Goal: Task Accomplishment & Management: Use online tool/utility

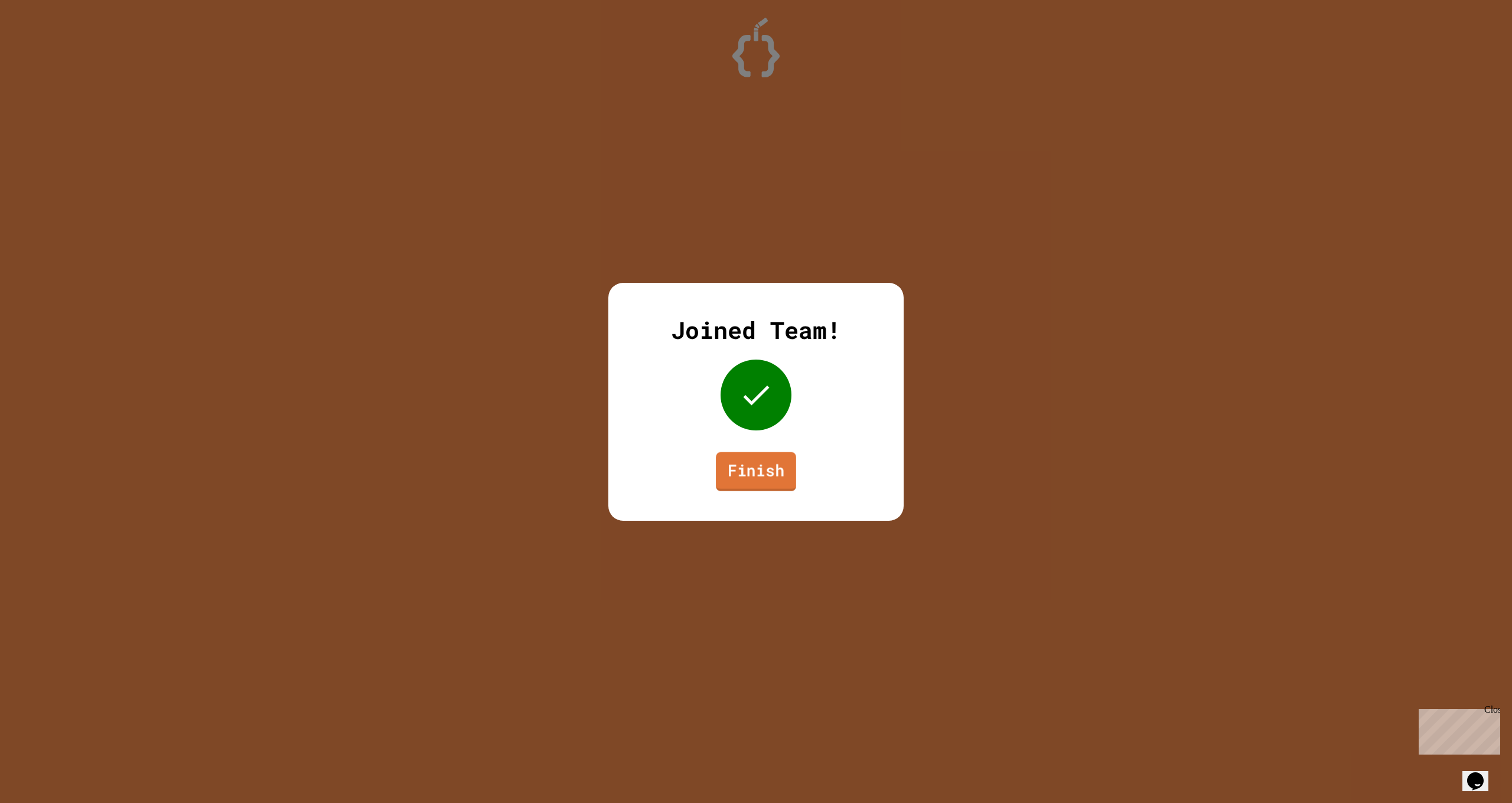
click at [742, 477] on link "Finish" at bounding box center [756, 470] width 81 height 39
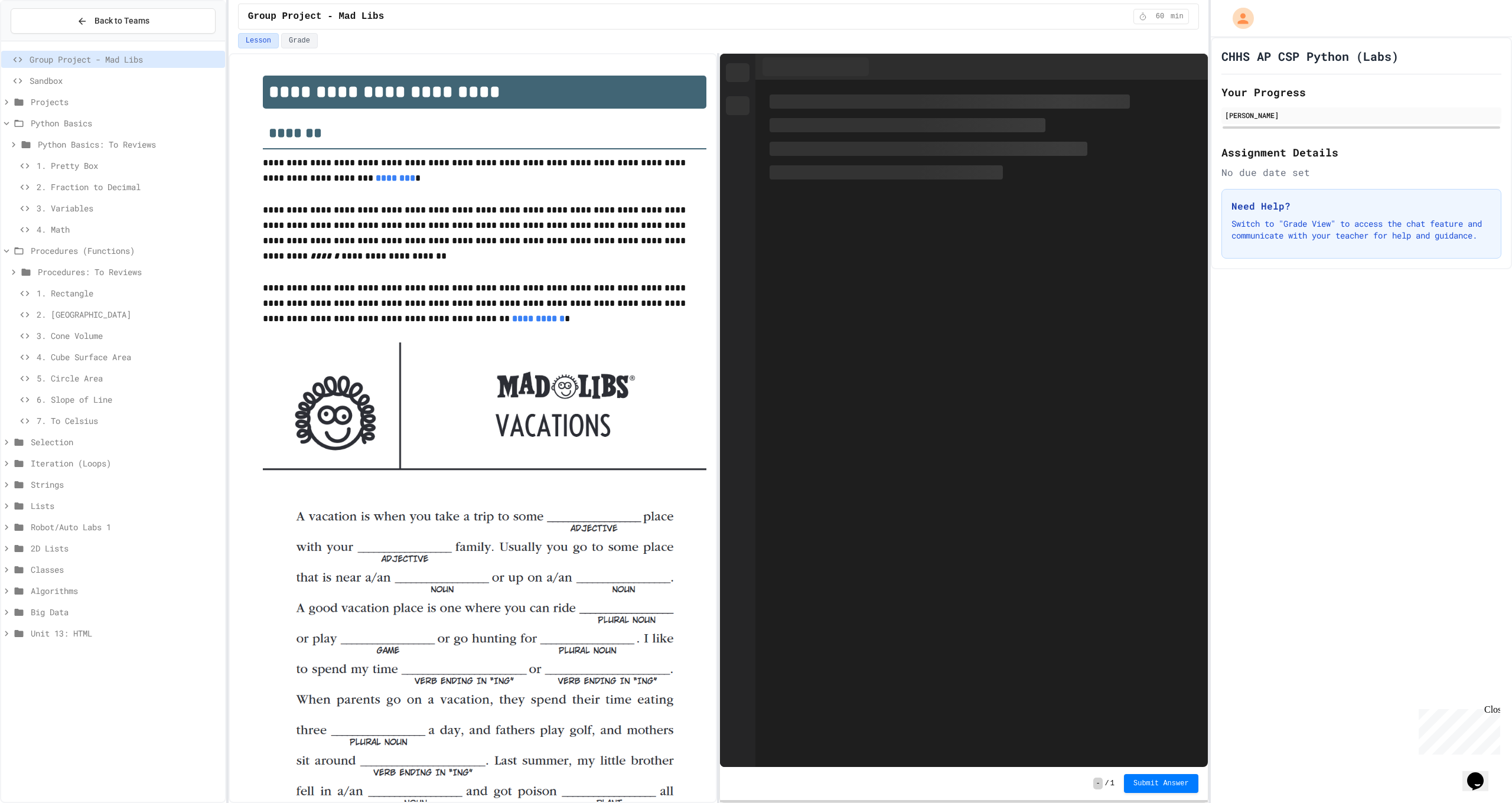
scroll to position [80, 0]
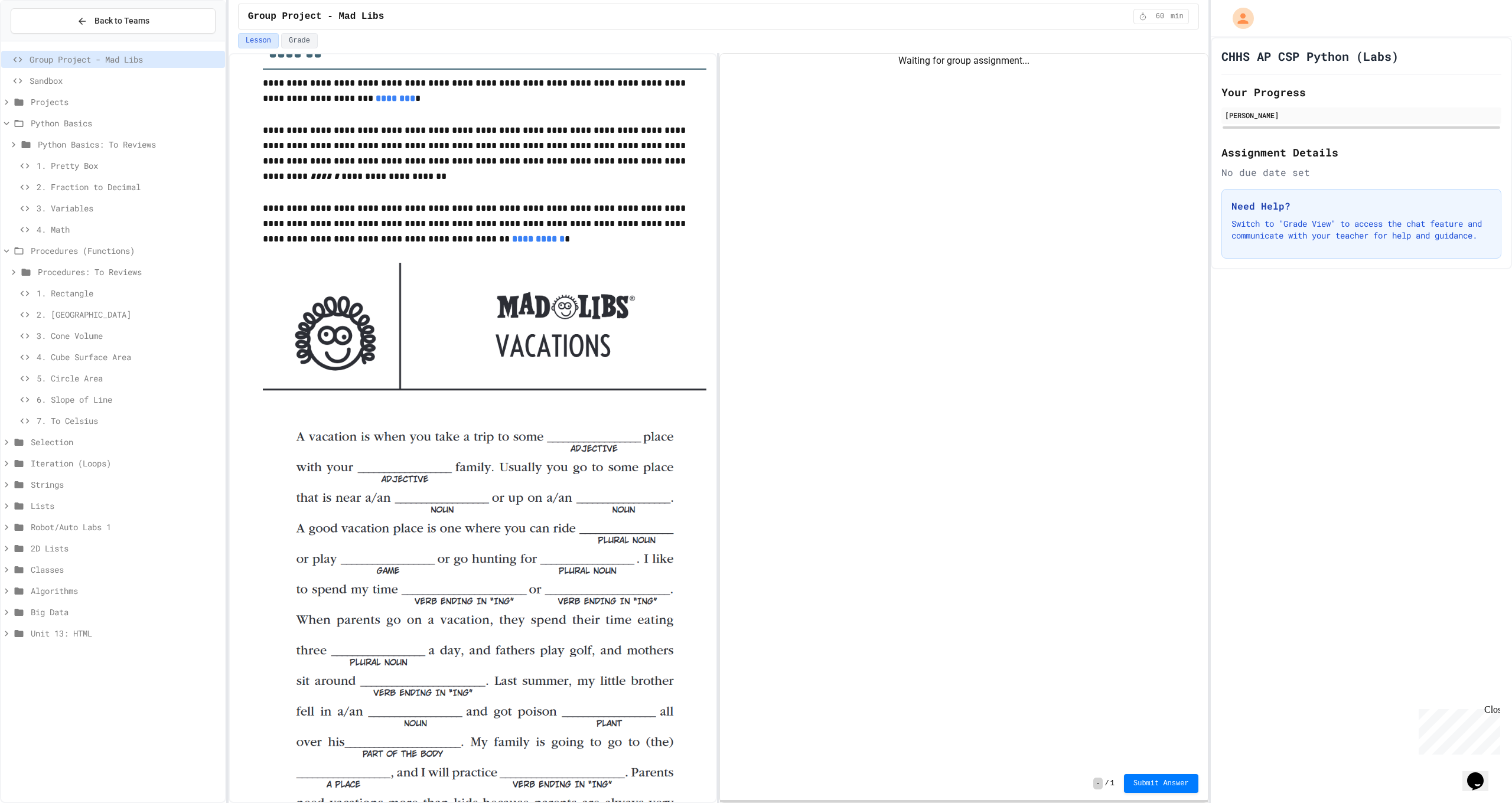
click at [112, 169] on span "1. Pretty Box" at bounding box center [129, 165] width 184 height 12
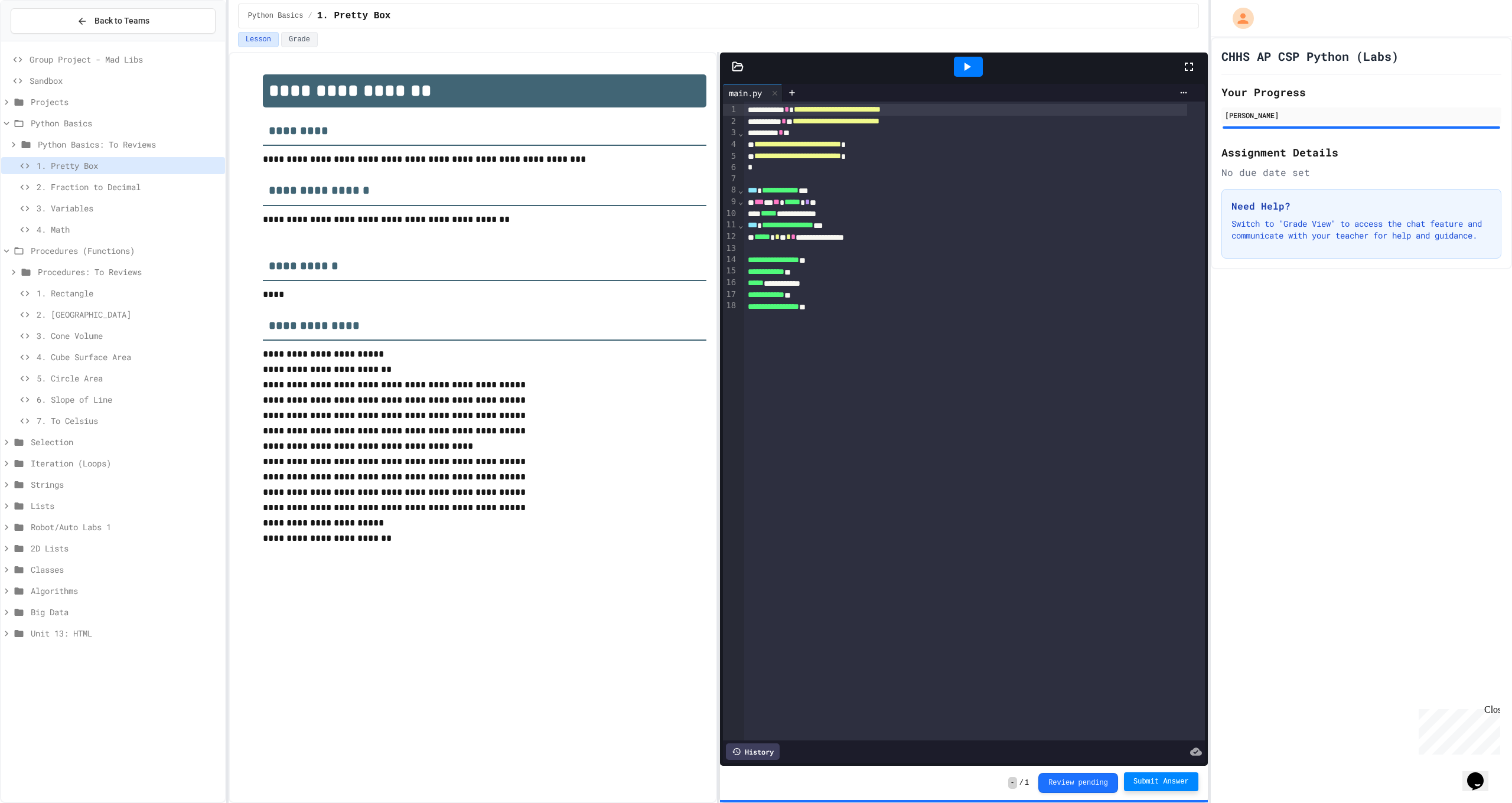
click at [1159, 781] on span "Submit Answer" at bounding box center [1161, 781] width 55 height 9
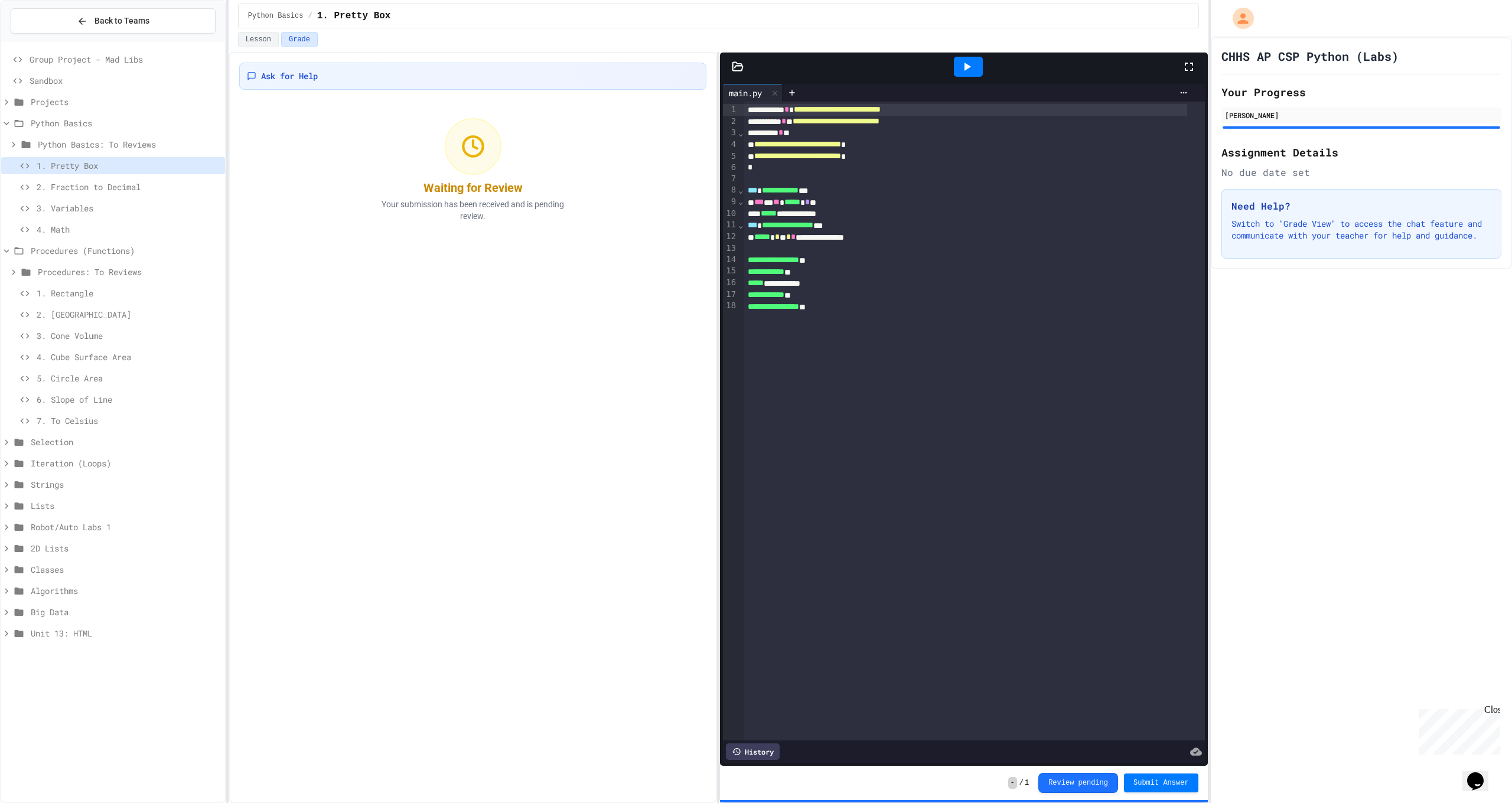
click at [110, 208] on span "3. Variables" at bounding box center [129, 208] width 184 height 12
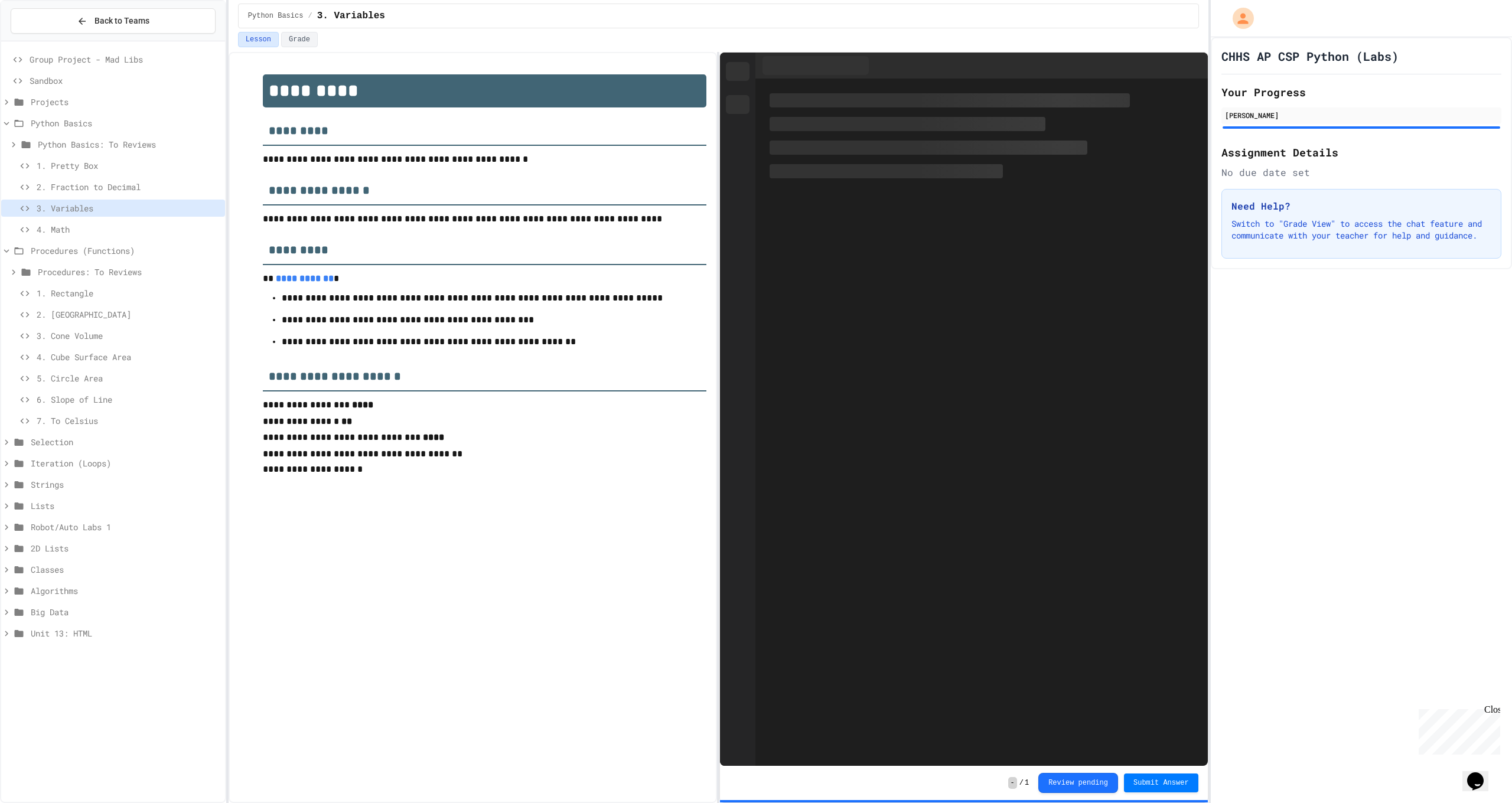
click at [110, 192] on span "2. Fraction to Decimal" at bounding box center [129, 187] width 184 height 12
